Goal: Find contact information: Find contact information

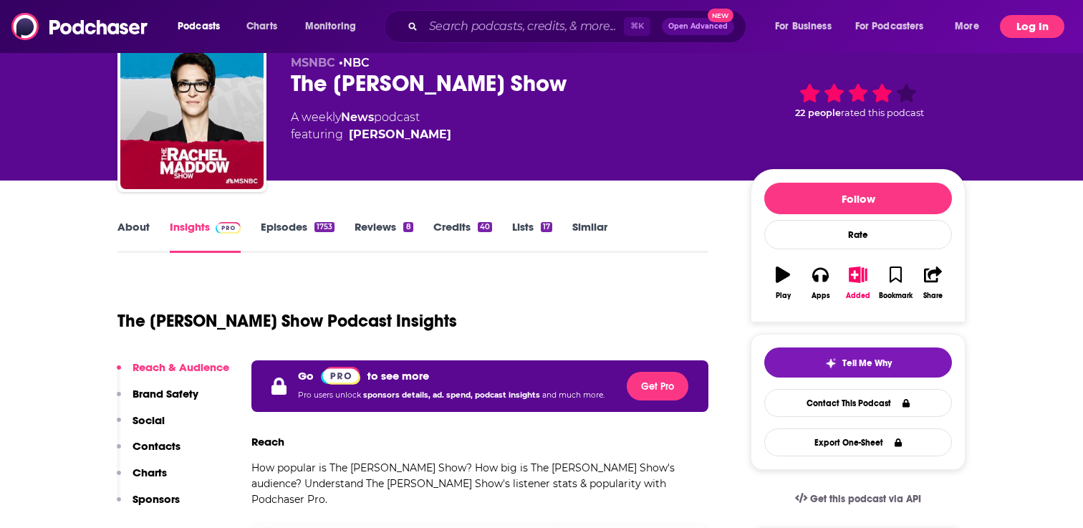
click at [1017, 26] on button "Log In" at bounding box center [1032, 26] width 64 height 23
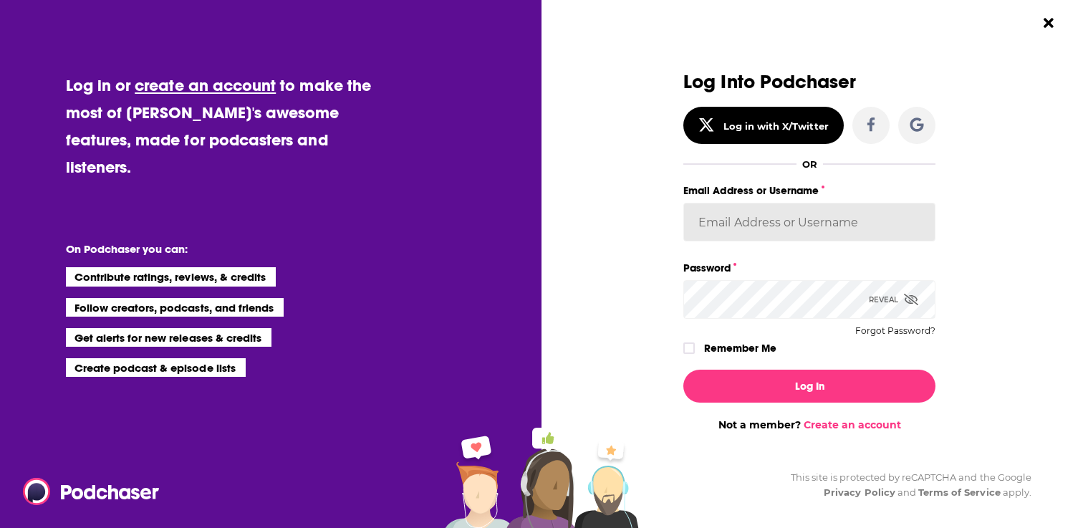
click at [812, 207] on input "Email Address or Username" at bounding box center [809, 222] width 252 height 39
type input "[PERSON_NAME].[PERSON_NAME]"
click at [689, 350] on icon "Dialog" at bounding box center [689, 348] width 9 height 6
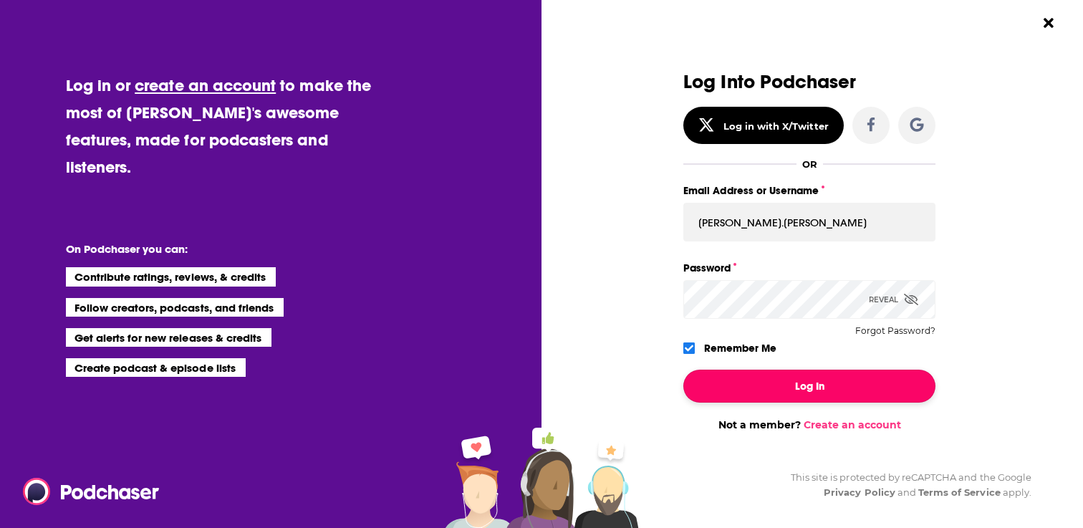
click at [744, 385] on button "Log In" at bounding box center [809, 386] width 252 height 33
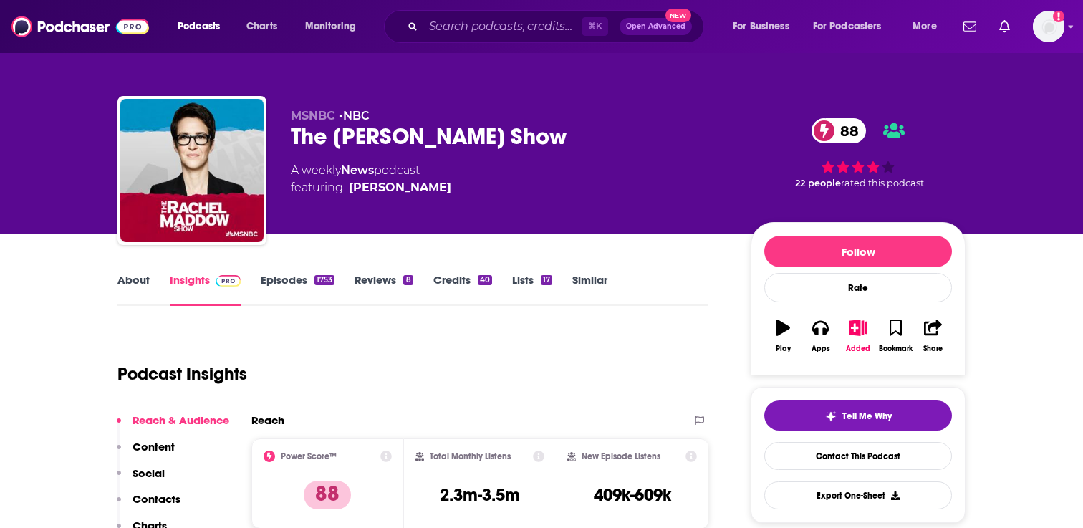
scroll to position [53, 0]
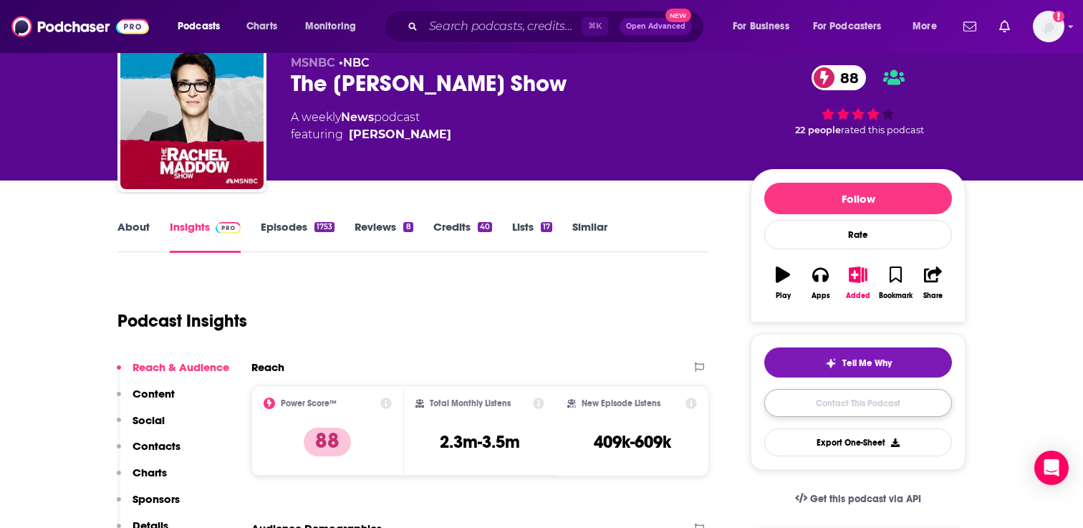
click at [843, 407] on link "Contact This Podcast" at bounding box center [858, 403] width 188 height 28
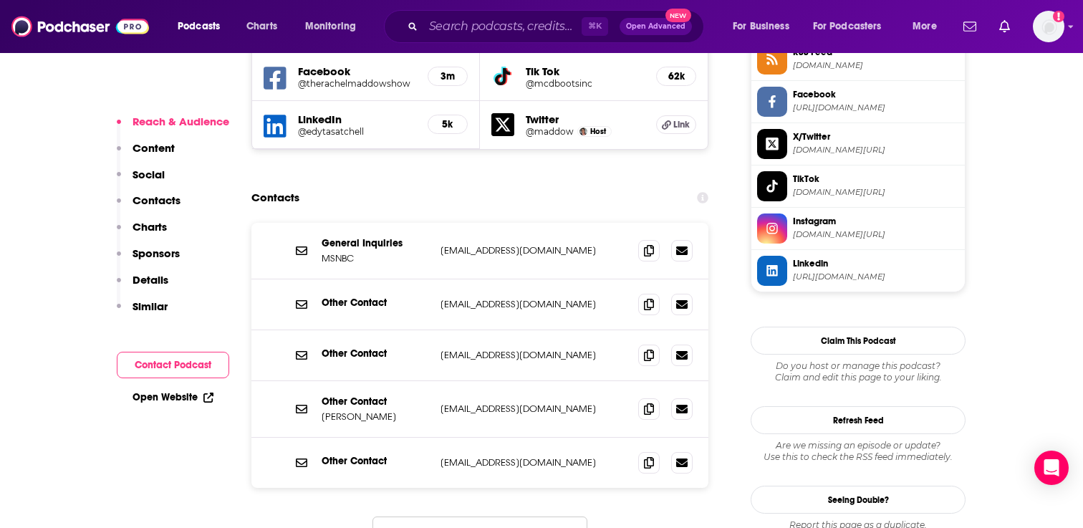
scroll to position [1355, 0]
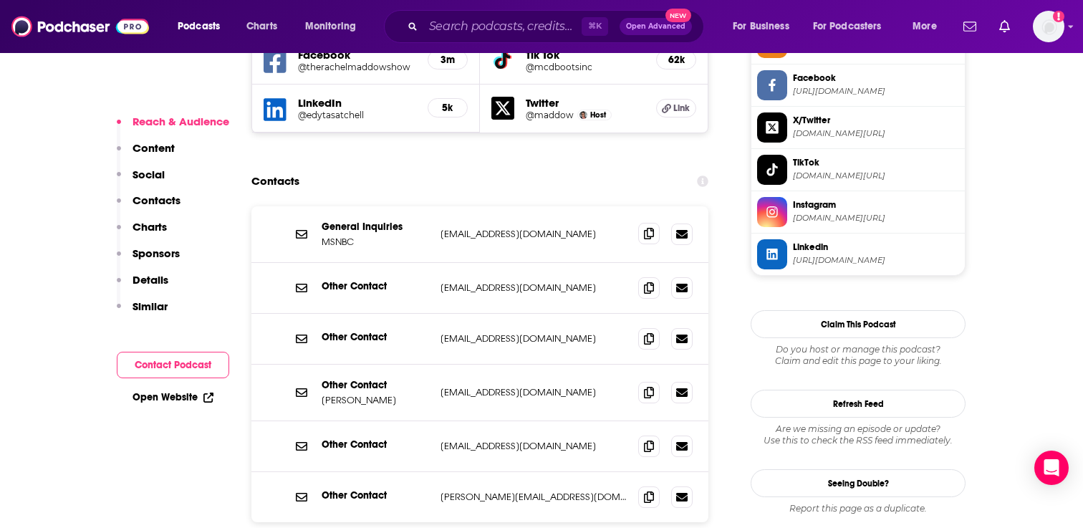
click at [646, 223] on span at bounding box center [648, 233] width 21 height 21
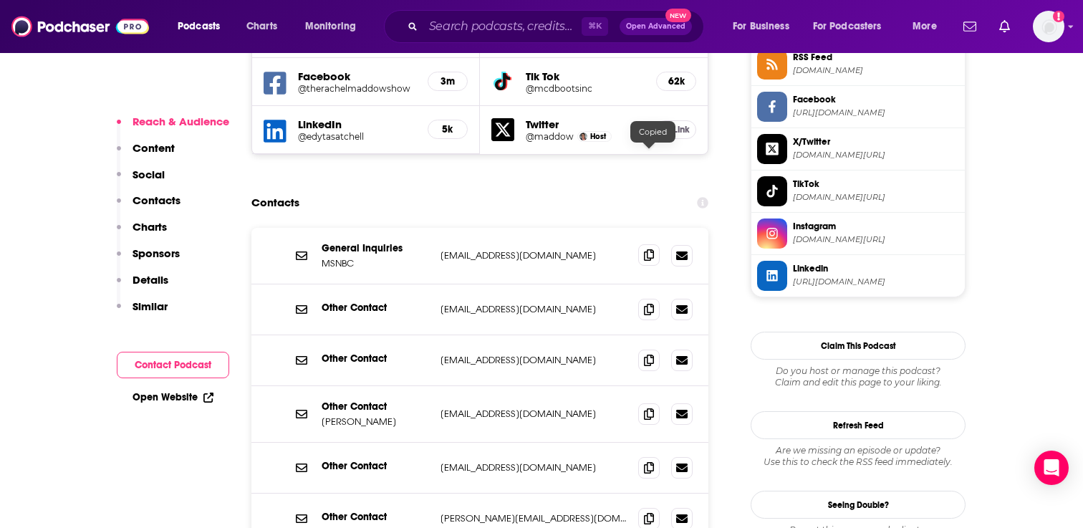
click at [648, 249] on icon at bounding box center [649, 254] width 10 height 11
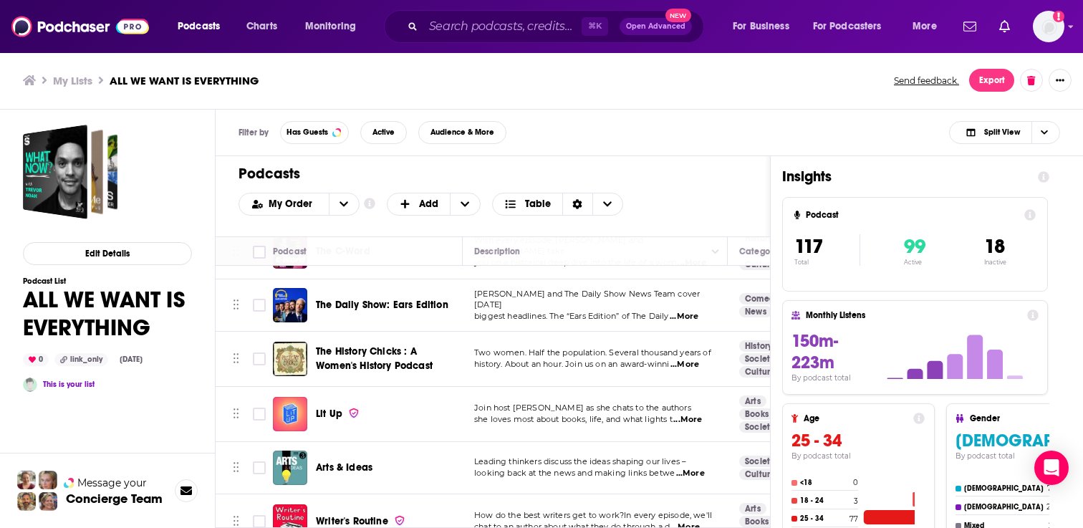
scroll to position [3845, 0]
